Goal: Task Accomplishment & Management: Use online tool/utility

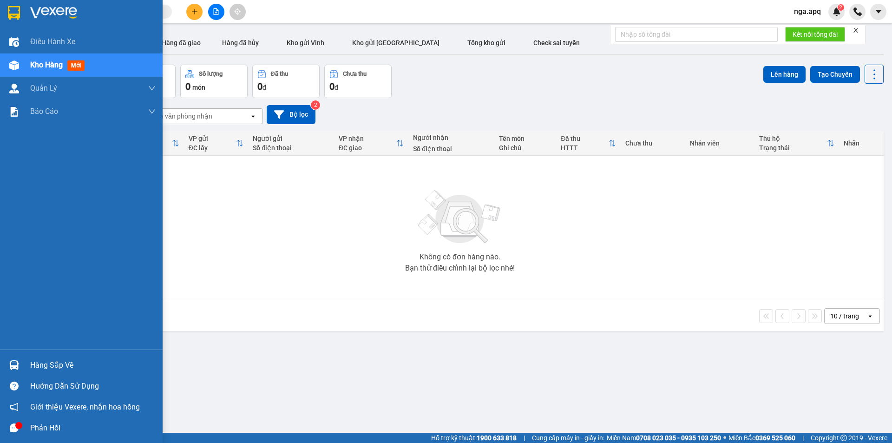
click at [18, 367] on img at bounding box center [14, 365] width 10 height 10
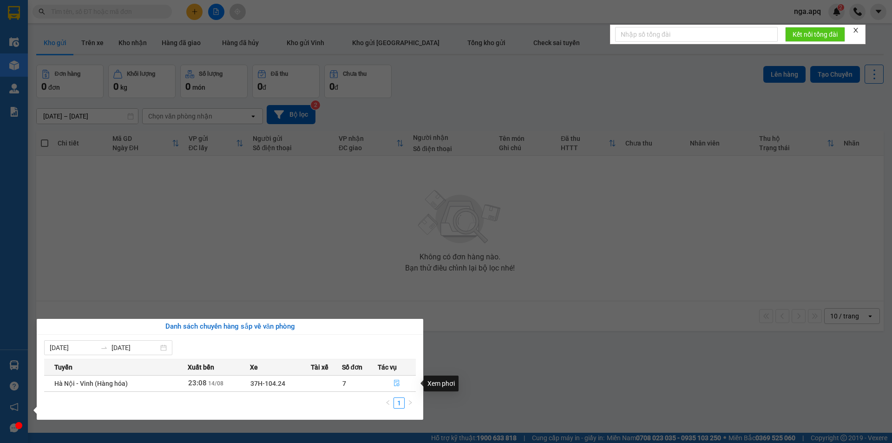
click at [400, 384] on icon "file-done" at bounding box center [396, 383] width 7 height 7
